Goal: Task Accomplishment & Management: Complete application form

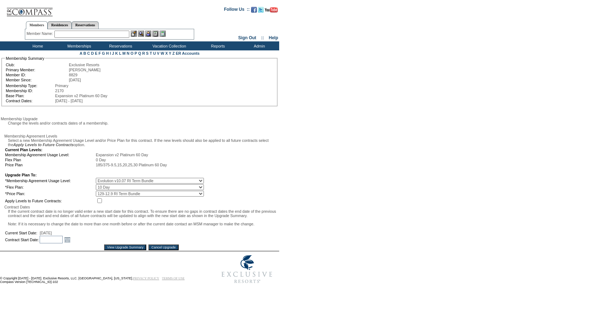
click at [102, 203] on input "checkbox" at bounding box center [99, 201] width 5 height 5
checkbox input "true"
click at [63, 241] on input "text" at bounding box center [51, 240] width 23 height 8
type input "9"
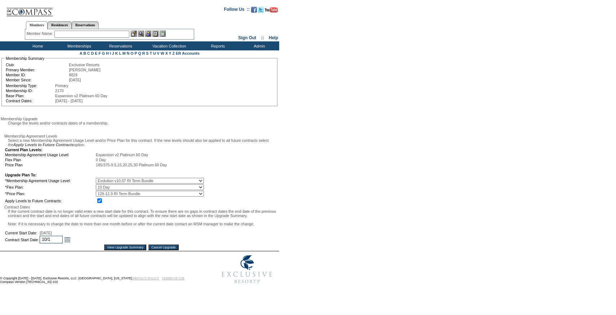
type input "10/1"
type input "[DATE]"
type input "09/2025"
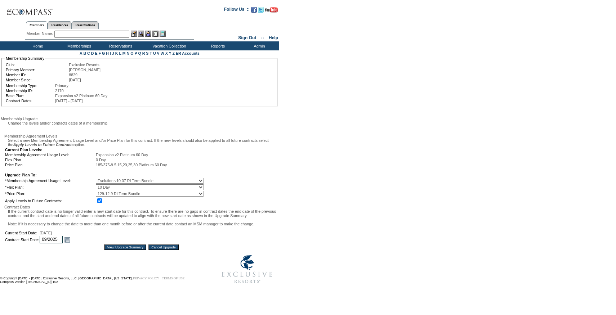
click at [115, 251] on div "View Upgrade Summary Cancel Upgrade" at bounding box center [141, 248] width 274 height 6
click at [115, 251] on input "View Upgrade Summary" at bounding box center [125, 248] width 42 height 6
